Goal: Information Seeking & Learning: Learn about a topic

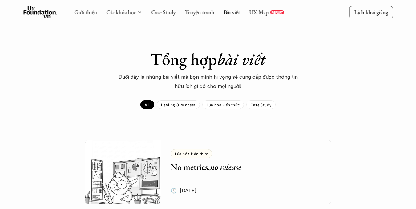
click at [168, 8] on div "Giới thiệu Các khóa học Case Study Truyện tranh Bài viết UX Map REPORT" at bounding box center [179, 12] width 210 height 12
click at [165, 10] on link "Case Study" at bounding box center [163, 12] width 24 height 7
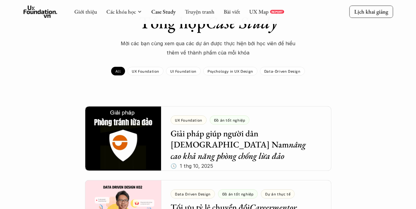
scroll to position [92, 0]
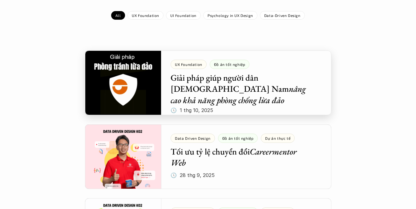
click at [305, 95] on div at bounding box center [208, 83] width 246 height 65
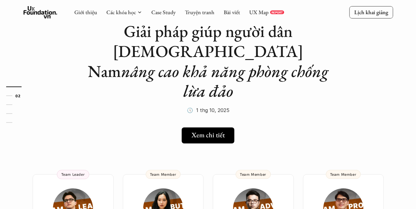
scroll to position [92, 0]
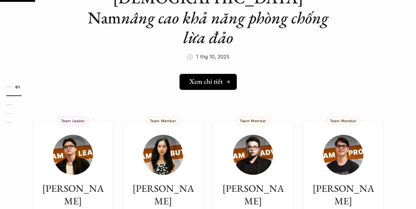
click at [222, 74] on link "Xem chi tiết" at bounding box center [208, 82] width 57 height 16
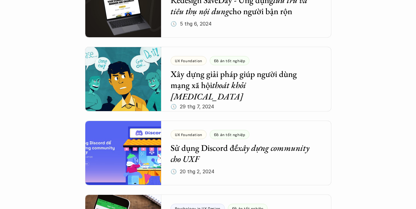
scroll to position [986, 0]
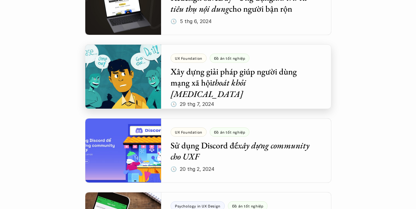
click at [276, 87] on div at bounding box center [208, 76] width 246 height 65
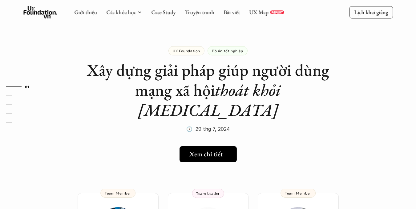
click at [202, 150] on h5 "Xem chi tiết" at bounding box center [205, 154] width 33 height 8
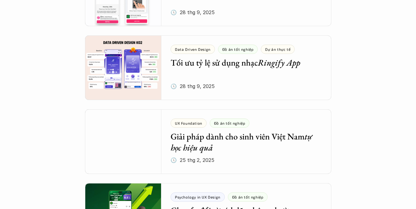
scroll to position [340, 0]
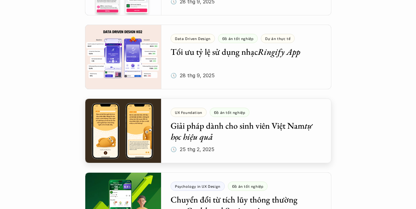
click at [272, 138] on div at bounding box center [208, 131] width 246 height 65
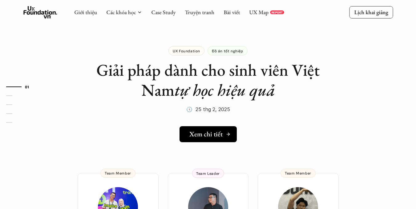
click at [193, 133] on h5 "Xem chi tiết" at bounding box center [205, 134] width 33 height 8
